Goal: Task Accomplishment & Management: Manage account settings

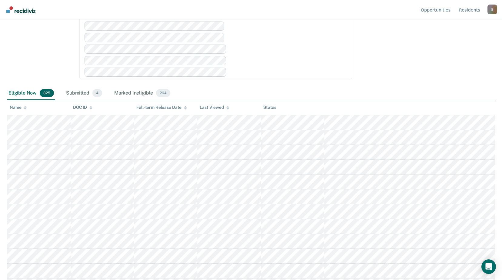
scroll to position [95, 0]
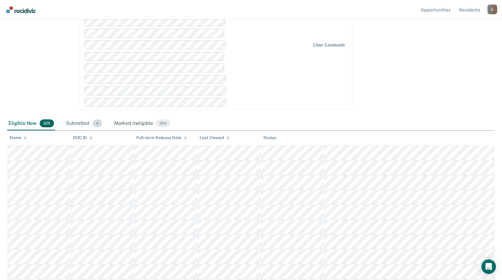
click at [78, 122] on div "Submitted 4" at bounding box center [84, 123] width 38 height 13
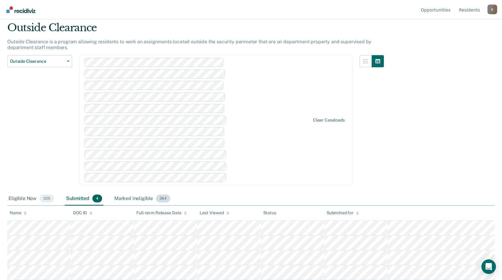
click at [130, 197] on div "Marked Ineligible 264" at bounding box center [142, 198] width 58 height 13
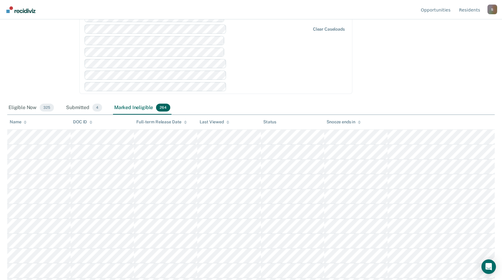
scroll to position [51, 0]
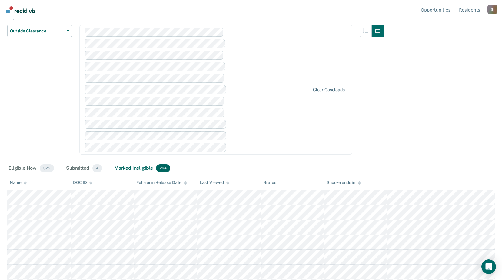
click at [24, 9] on img "Go to Recidiviz Home" at bounding box center [20, 9] width 29 height 7
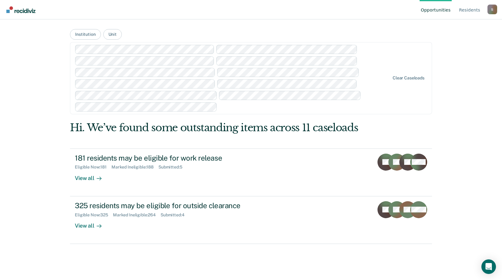
click at [145, 216] on div "Marked Ineligible : 264" at bounding box center [137, 214] width 48 height 5
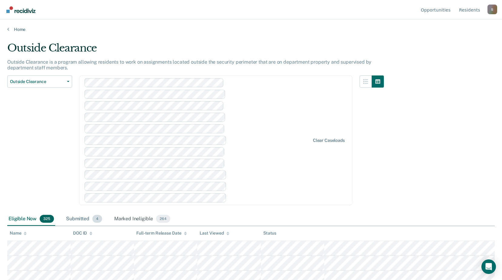
click at [78, 218] on div "Submitted 4" at bounding box center [84, 218] width 38 height 13
click at [139, 220] on div "Marked Ineligible 264" at bounding box center [142, 218] width 58 height 13
click at [222, 42] on div "Outside Clearance" at bounding box center [195, 50] width 377 height 17
click at [19, 28] on link "Home" at bounding box center [251, 29] width 488 height 5
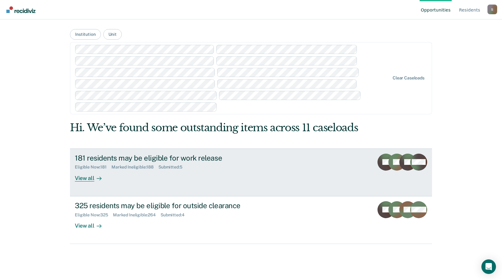
click at [147, 161] on div "181 residents may be eligible for work release" at bounding box center [181, 158] width 213 height 9
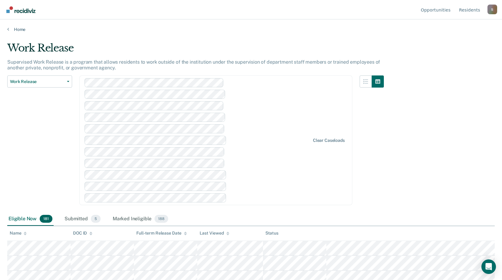
scroll to position [2648, 0]
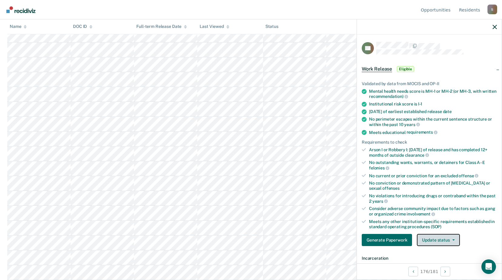
click at [451, 238] on button "Update status" at bounding box center [438, 240] width 43 height 12
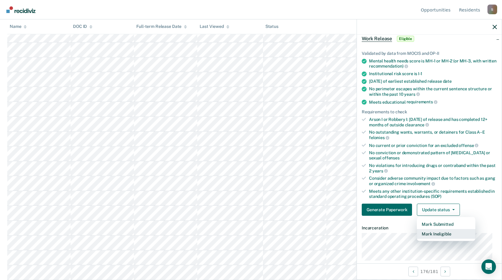
click at [448, 235] on button "Mark Ineligible" at bounding box center [446, 234] width 58 height 10
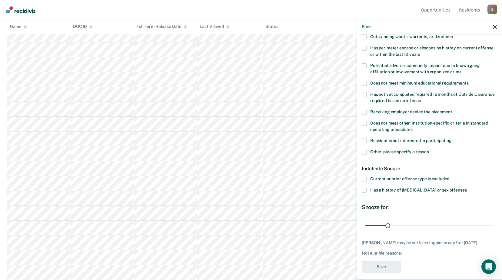
scroll to position [95, 0]
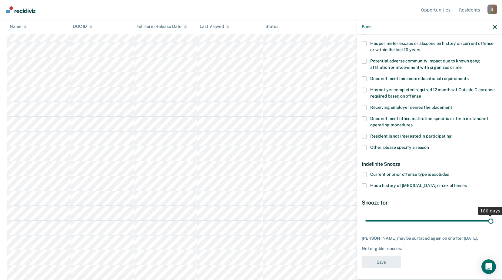
drag, startPoint x: 388, startPoint y: 220, endPoint x: 508, endPoint y: 228, distance: 120.3
type input "180"
click at [493, 226] on input "range" at bounding box center [429, 220] width 128 height 11
click at [365, 146] on span at bounding box center [364, 147] width 5 height 5
click at [429, 145] on input "Other: please specify a reason" at bounding box center [429, 145] width 0 height 0
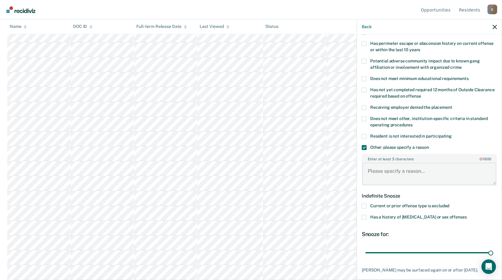
click at [407, 173] on textarea "Enter at least 3 characters 0 / 1600" at bounding box center [429, 174] width 134 height 22
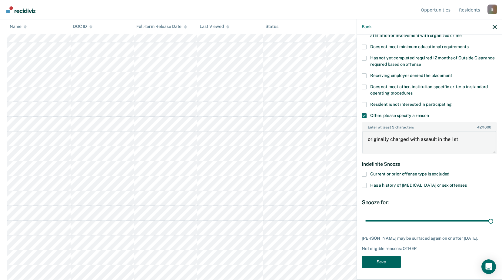
type textarea "originally charged with assault in the 1st"
click at [393, 262] on button "Save" at bounding box center [381, 262] width 39 height 12
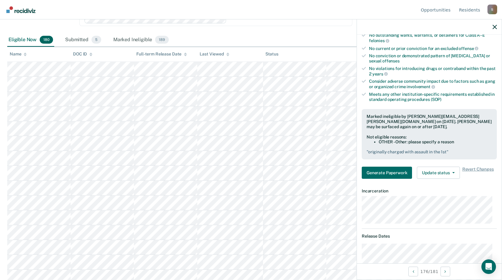
scroll to position [149, 0]
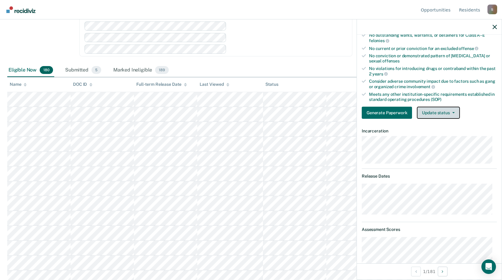
click at [455, 114] on button "Update status" at bounding box center [438, 113] width 43 height 12
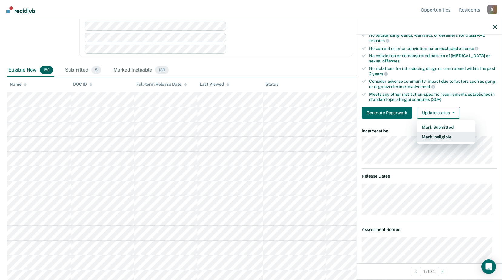
click at [451, 136] on button "Mark Ineligible" at bounding box center [446, 137] width 58 height 10
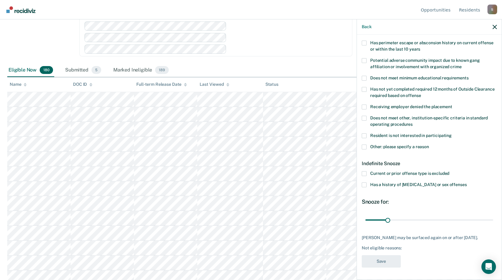
scroll to position [101, 0]
drag, startPoint x: 388, startPoint y: 215, endPoint x: 397, endPoint y: 215, distance: 8.8
type input "45"
click at [397, 215] on input "range" at bounding box center [429, 220] width 128 height 11
click at [365, 144] on span at bounding box center [364, 146] width 5 height 5
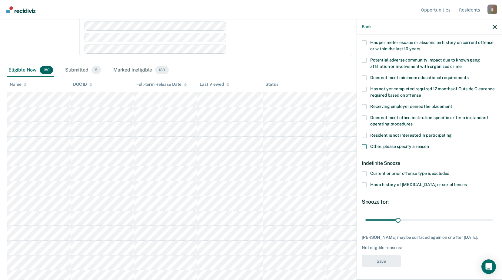
click at [429, 144] on input "Other: please specify a reason" at bounding box center [429, 144] width 0 height 0
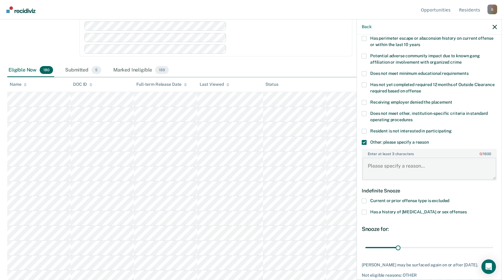
click at [410, 167] on textarea "Enter at least 3 characters 0 / 1600" at bounding box center [429, 169] width 134 height 22
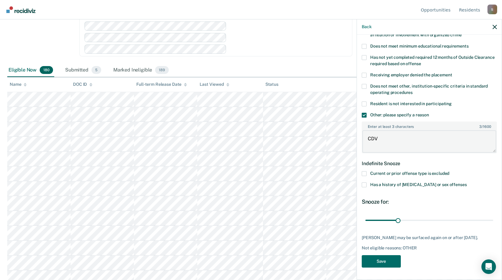
scroll to position [132, 0]
type textarea "CDV"
click at [385, 265] on button "Save" at bounding box center [381, 261] width 39 height 12
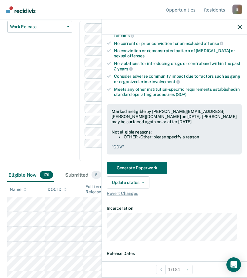
scroll to position [91, 0]
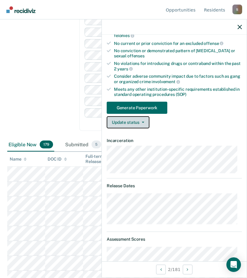
click at [143, 123] on button "Update status" at bounding box center [128, 122] width 43 height 12
click at [144, 120] on button "Update status" at bounding box center [128, 122] width 43 height 12
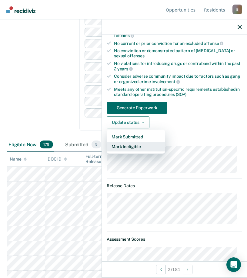
click at [136, 146] on button "Mark Ineligible" at bounding box center [136, 147] width 58 height 10
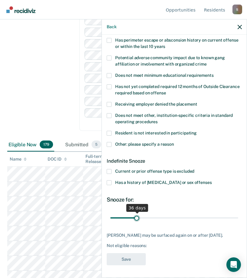
drag, startPoint x: 133, startPoint y: 212, endPoint x: 136, endPoint y: 213, distance: 3.1
type input "36"
click at [136, 213] on input "range" at bounding box center [174, 217] width 128 height 11
click at [110, 142] on span at bounding box center [109, 144] width 5 height 5
click at [174, 142] on input "Other: please specify a reason" at bounding box center [174, 142] width 0 height 0
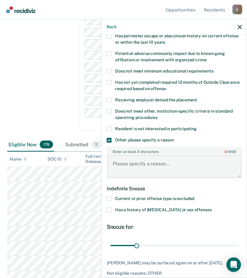
click at [157, 169] on textarea "Enter at least 3 characters 0 / 1600" at bounding box center [174, 166] width 134 height 22
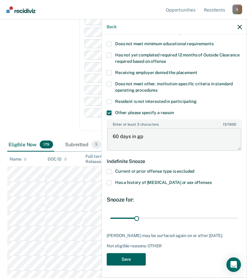
type textarea "60 days in gp"
click at [138, 262] on button "Save" at bounding box center [126, 259] width 39 height 12
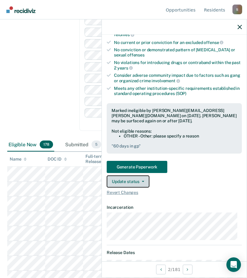
click at [143, 183] on button "Update status" at bounding box center [128, 181] width 43 height 12
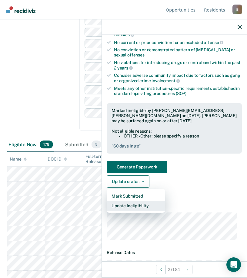
click at [144, 204] on button "Update Ineligibility" at bounding box center [136, 206] width 58 height 10
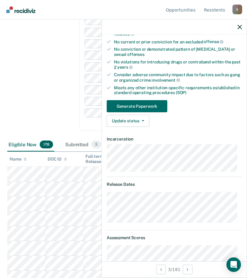
scroll to position [130, 0]
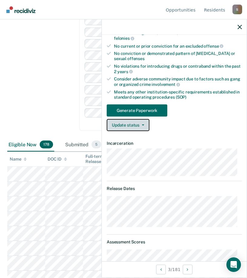
click at [142, 125] on icon "button" at bounding box center [143, 124] width 2 height 1
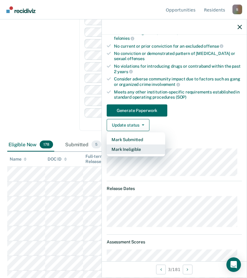
click at [139, 150] on button "Mark Ineligible" at bounding box center [136, 149] width 58 height 10
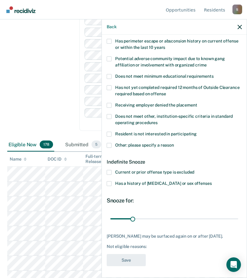
click at [110, 144] on span at bounding box center [109, 145] width 5 height 5
click at [174, 143] on input "Other: please specify a reason" at bounding box center [174, 143] width 0 height 0
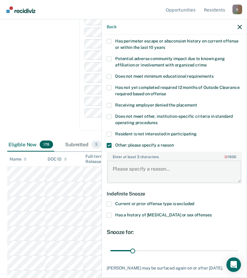
click at [138, 168] on textarea "Enter at least 3 characters 0 / 1600" at bounding box center [174, 171] width 134 height 22
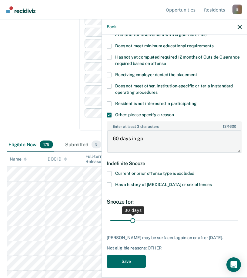
type textarea "60 days in gp"
drag, startPoint x: 132, startPoint y: 219, endPoint x: 142, endPoint y: 221, distance: 11.0
type input "46"
click at [142, 221] on input "range" at bounding box center [174, 220] width 128 height 11
click at [138, 267] on button "Save" at bounding box center [126, 261] width 39 height 12
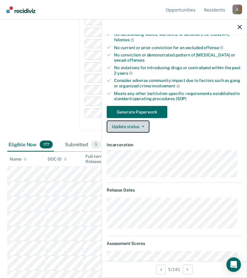
click at [145, 127] on button "Update status" at bounding box center [128, 126] width 43 height 12
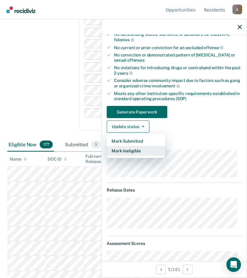
click at [135, 150] on button "Mark Ineligible" at bounding box center [136, 151] width 58 height 10
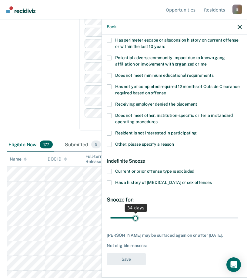
type input "34"
click at [135, 212] on input "range" at bounding box center [174, 217] width 128 height 11
click at [110, 142] on span at bounding box center [109, 144] width 5 height 5
click at [174, 142] on input "Other: please specify a reason" at bounding box center [174, 142] width 0 height 0
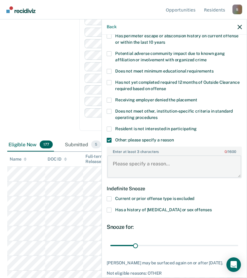
click at [154, 170] on textarea "Enter at least 3 characters 0 / 1600" at bounding box center [174, 166] width 134 height 22
type textarea "cdv"
click at [235, 202] on div "Current or prior offense type is excluded" at bounding box center [174, 201] width 135 height 11
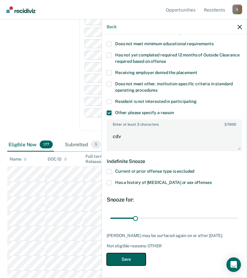
click at [135, 259] on button "Save" at bounding box center [126, 259] width 39 height 12
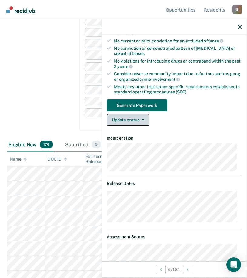
click at [143, 121] on button "Update status" at bounding box center [128, 120] width 43 height 12
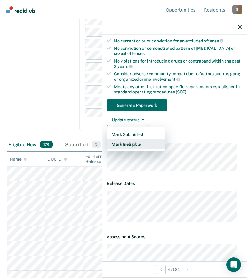
click at [142, 144] on button "Mark Ineligible" at bounding box center [136, 144] width 58 height 10
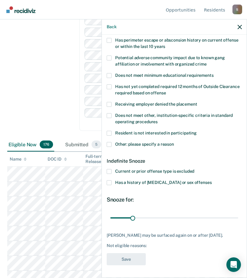
scroll to position [103, 0]
click at [110, 142] on span at bounding box center [109, 144] width 5 height 5
click at [174, 142] on input "Other: please specify a reason" at bounding box center [174, 142] width 0 height 0
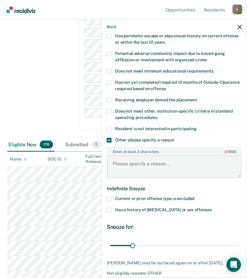
click at [145, 164] on textarea "Enter at least 3 characters 0 / 1600" at bounding box center [174, 166] width 134 height 22
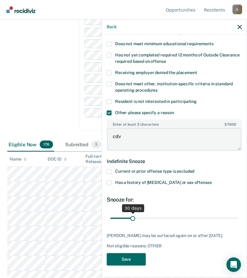
type textarea "cdv"
type input "33"
click at [134, 215] on input "range" at bounding box center [174, 217] width 128 height 11
click at [129, 258] on button "Save" at bounding box center [126, 259] width 39 height 12
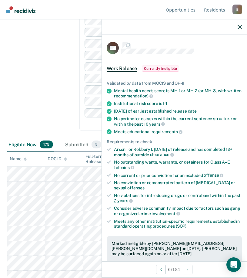
scroll to position [133, 0]
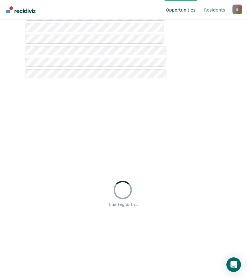
scroll to position [111, 0]
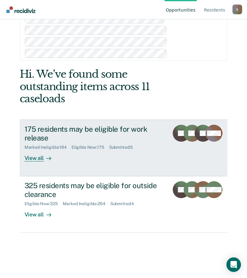
click at [73, 142] on div "Marked Ineligible : 194 Eligible Now : 175 Submitted : 5" at bounding box center [95, 146] width 140 height 8
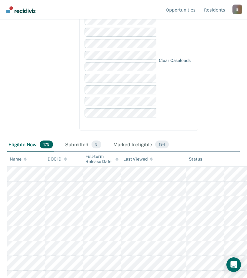
scroll to position [121, 0]
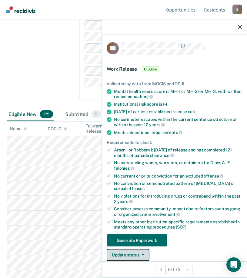
click at [144, 254] on button "Update status" at bounding box center [128, 254] width 43 height 12
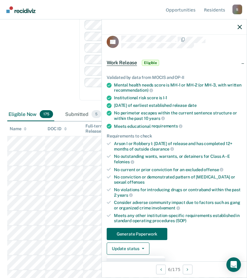
scroll to position [37, 0]
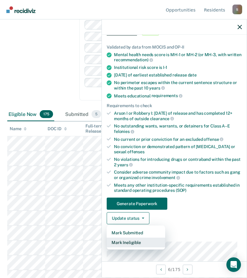
click at [143, 241] on button "Mark Ineligible" at bounding box center [136, 242] width 58 height 10
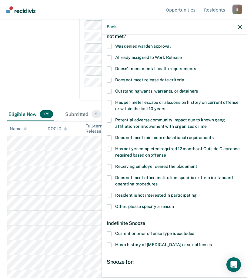
click at [110, 205] on span at bounding box center [109, 206] width 5 height 5
click at [174, 204] on input "Other: please specify a reason" at bounding box center [174, 204] width 0 height 0
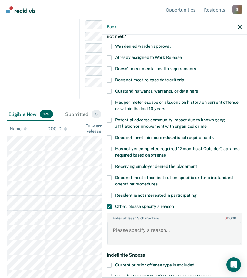
click at [151, 230] on textarea "Enter at least 3 characters 0 / 1600" at bounding box center [174, 233] width 134 height 22
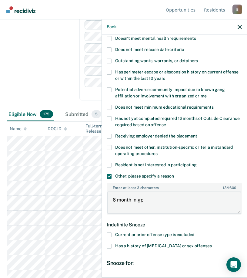
scroll to position [97, 0]
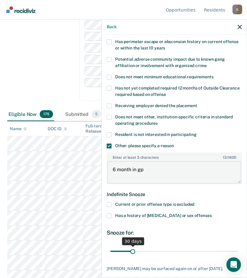
type textarea "6 month in gp"
drag, startPoint x: 133, startPoint y: 250, endPoint x: 147, endPoint y: 251, distance: 14.6
type input "53"
click at [147, 251] on input "range" at bounding box center [174, 250] width 128 height 11
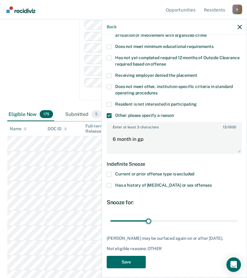
scroll to position [135, 0]
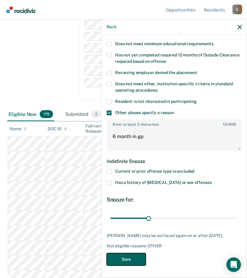
click at [130, 256] on button "Save" at bounding box center [126, 259] width 39 height 12
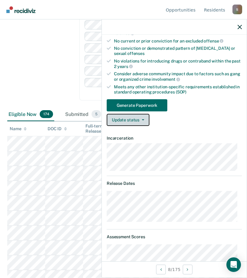
click at [144, 121] on button "Update status" at bounding box center [128, 120] width 43 height 12
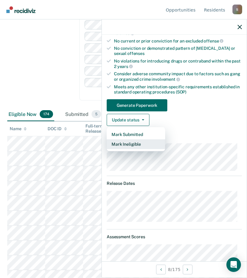
click at [140, 144] on button "Mark Ineligible" at bounding box center [136, 144] width 58 height 10
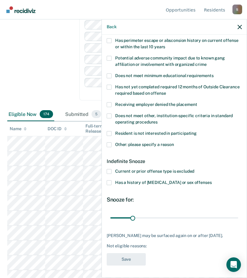
scroll to position [98, 0]
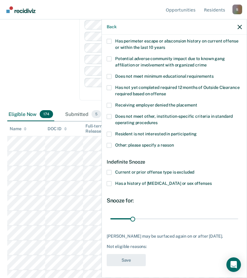
click at [110, 144] on span at bounding box center [109, 145] width 5 height 5
click at [174, 143] on input "Other: please specify a reason" at bounding box center [174, 143] width 0 height 0
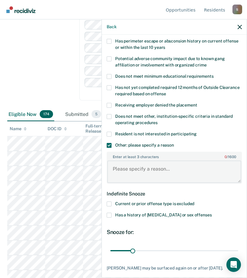
click at [172, 170] on textarea "Enter at least 3 characters 0 / 1600" at bounding box center [174, 171] width 134 height 22
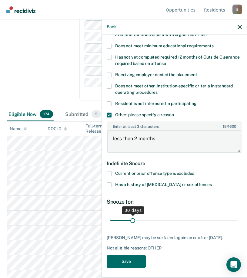
type textarea "less then 2 months"
drag, startPoint x: 132, startPoint y: 219, endPoint x: 170, endPoint y: 219, distance: 38.2
type input "88"
click at [170, 219] on input "range" at bounding box center [174, 220] width 128 height 11
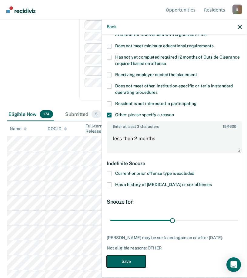
click at [138, 264] on button "Save" at bounding box center [126, 261] width 39 height 12
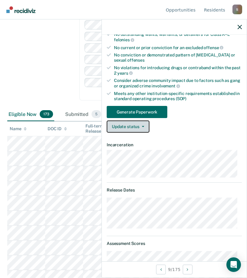
click at [142, 127] on button "Update status" at bounding box center [128, 126] width 43 height 12
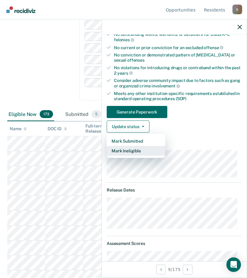
click at [137, 148] on button "Mark Ineligible" at bounding box center [136, 151] width 58 height 10
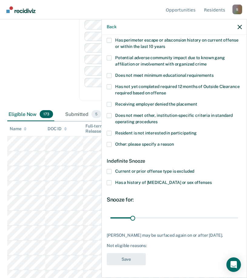
click at [110, 142] on span at bounding box center [109, 144] width 5 height 5
click at [174, 142] on input "Other: please specify a reason" at bounding box center [174, 142] width 0 height 0
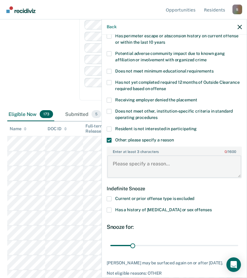
click at [131, 166] on textarea "Enter at least 3 characters 0 / 1600" at bounding box center [174, 166] width 134 height 22
type textarea "less then 2 months"
click at [155, 245] on input "range" at bounding box center [174, 245] width 128 height 11
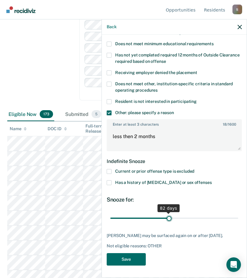
scroll to position [130, 0]
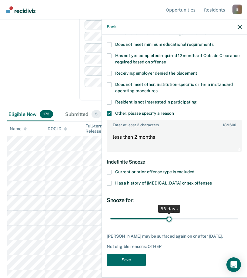
drag, startPoint x: 155, startPoint y: 213, endPoint x: 167, endPoint y: 213, distance: 12.7
type input "83"
click at [167, 213] on input "range" at bounding box center [174, 218] width 128 height 11
click at [125, 259] on button "Save" at bounding box center [126, 259] width 39 height 12
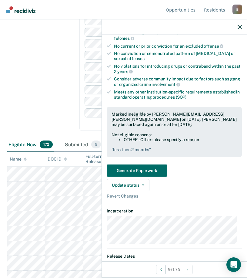
scroll to position [121, 0]
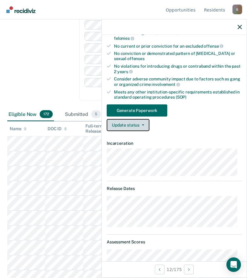
click at [142, 125] on icon "button" at bounding box center [143, 124] width 2 height 1
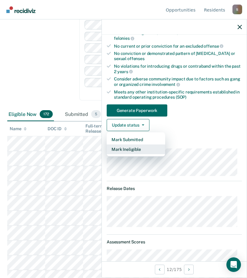
click at [136, 149] on button "Mark Ineligible" at bounding box center [136, 149] width 58 height 10
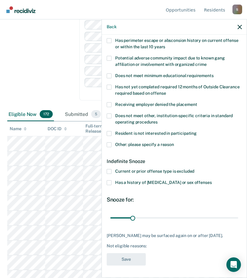
scroll to position [98, 0]
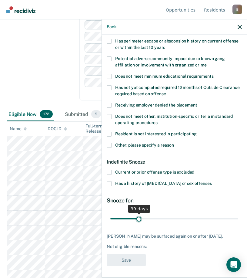
drag, startPoint x: 134, startPoint y: 217, endPoint x: 138, endPoint y: 217, distance: 4.5
click at [138, 217] on input "range" at bounding box center [174, 218] width 128 height 11
type input "38"
click at [137, 218] on input "range" at bounding box center [174, 218] width 128 height 11
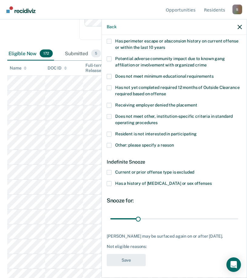
click at [110, 146] on span at bounding box center [109, 145] width 5 height 5
click at [174, 143] on input "Other: please specify a reason" at bounding box center [174, 143] width 0 height 0
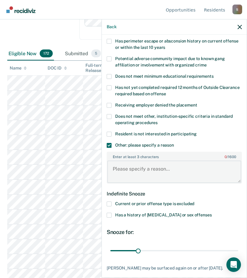
click at [146, 171] on textarea "Enter at least 3 characters 0 / 1600" at bounding box center [174, 171] width 134 height 22
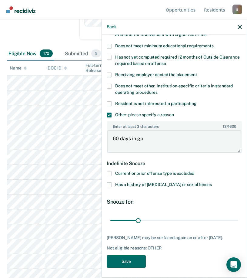
scroll to position [130, 0]
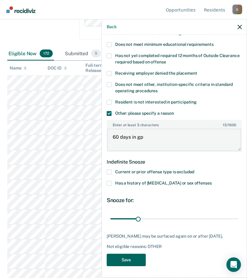
type textarea "60 days in gp"
click at [132, 258] on button "Save" at bounding box center [126, 259] width 39 height 12
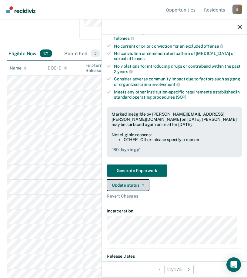
click at [146, 186] on button "Update status" at bounding box center [128, 185] width 43 height 12
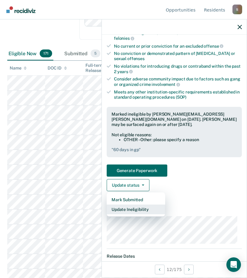
click at [145, 209] on button "Update Ineligibility" at bounding box center [136, 209] width 58 height 10
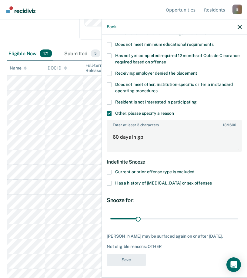
scroll to position [212, 0]
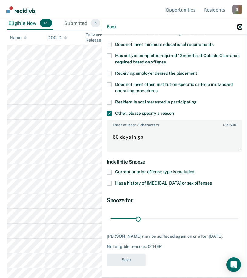
click at [238, 26] on icon "button" at bounding box center [240, 27] width 4 height 4
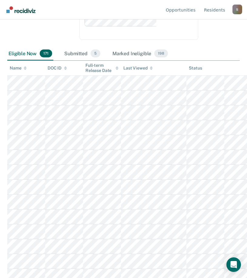
scroll to position [152, 0]
